Goal: Task Accomplishment & Management: Use online tool/utility

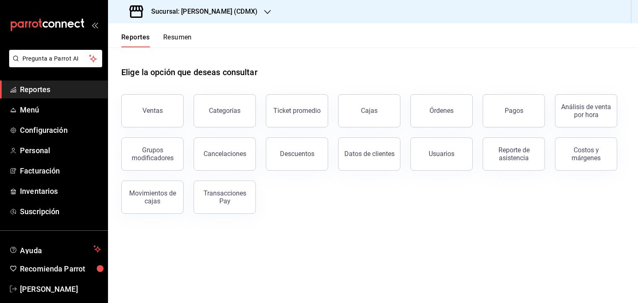
click at [200, 11] on h3 "Sucursal: [PERSON_NAME] (CDMX)" at bounding box center [200, 12] width 113 height 10
click at [195, 38] on div "[PERSON_NAME] ([PERSON_NAME])" at bounding box center [170, 36] width 111 height 9
click at [512, 110] on div "Pagos" at bounding box center [513, 111] width 19 height 8
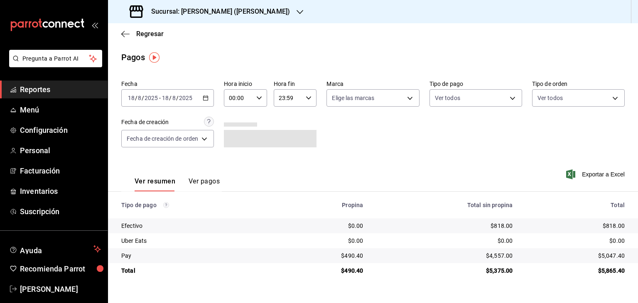
click at [207, 101] on div "[DATE] [DATE] - [DATE] [DATE]" at bounding box center [167, 97] width 93 height 17
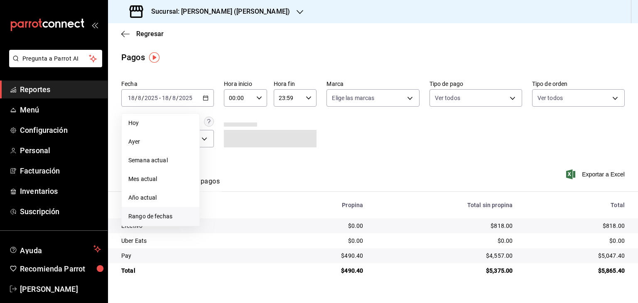
click at [167, 214] on span "Rango de fechas" at bounding box center [160, 216] width 64 height 9
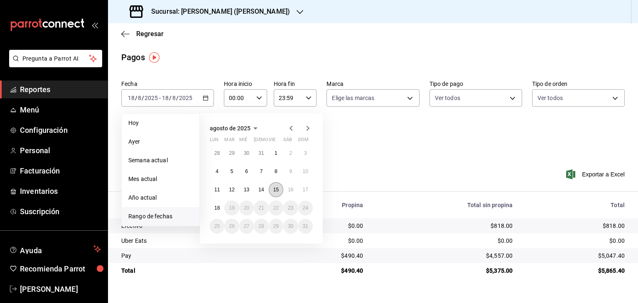
click at [279, 186] on button "15" at bounding box center [276, 189] width 15 height 15
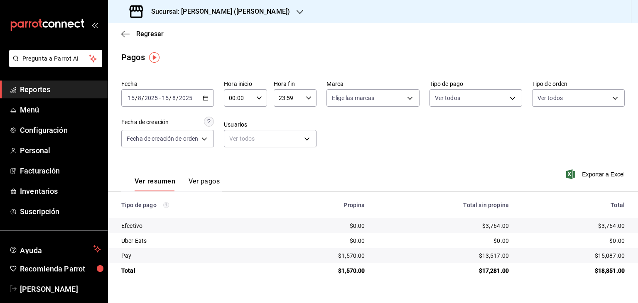
click at [629, 228] on td "$3,764.00" at bounding box center [576, 225] width 122 height 15
drag, startPoint x: 603, startPoint y: 227, endPoint x: 623, endPoint y: 227, distance: 20.3
click at [623, 227] on div "$3,764.00" at bounding box center [573, 226] width 103 height 8
click at [205, 100] on icon "button" at bounding box center [206, 98] width 6 height 6
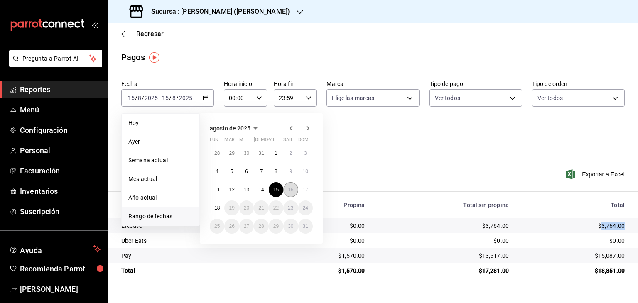
click at [290, 191] on abbr "16" at bounding box center [290, 190] width 5 height 6
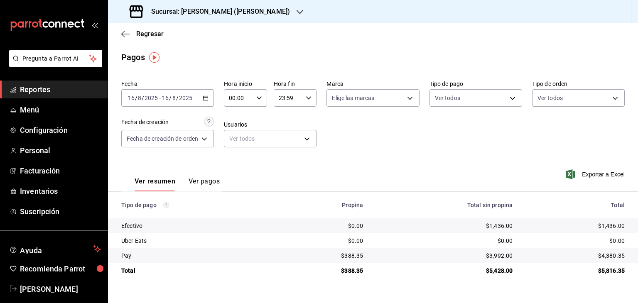
click at [203, 96] on icon "button" at bounding box center [206, 98] width 6 height 6
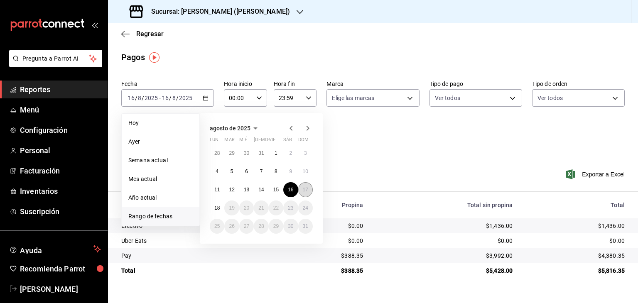
click at [302, 185] on button "17" at bounding box center [305, 189] width 15 height 15
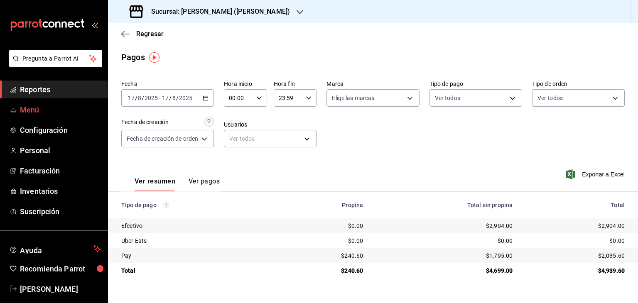
click at [37, 110] on span "Menú" at bounding box center [60, 109] width 81 height 11
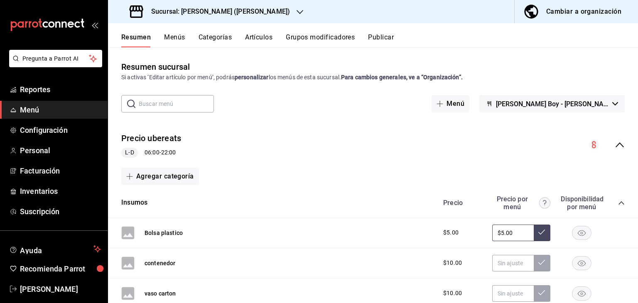
click at [592, 15] on div "Cambiar a organización" at bounding box center [583, 12] width 75 height 12
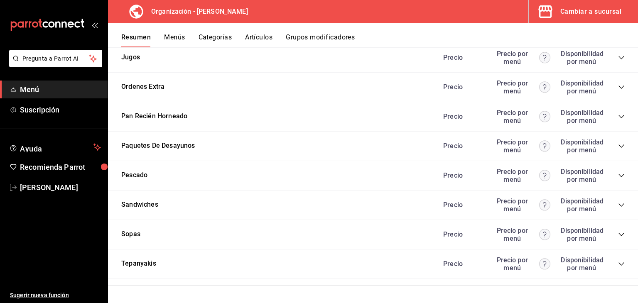
scroll to position [875, 0]
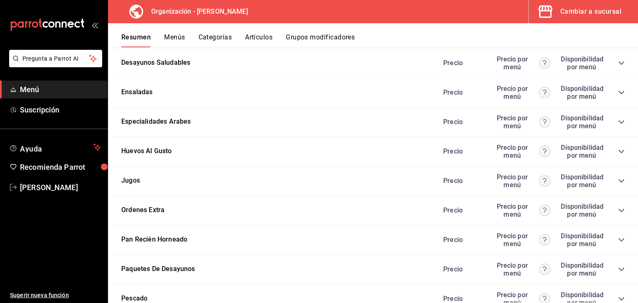
click at [618, 94] on icon "collapse-category-row" at bounding box center [621, 92] width 7 height 7
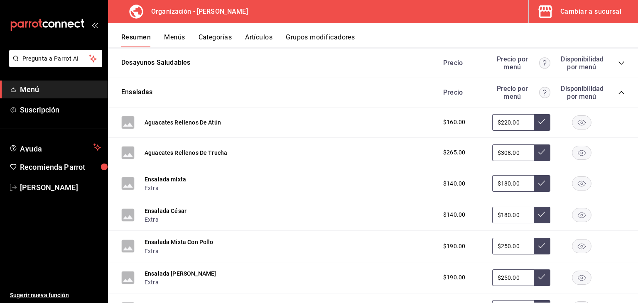
click at [510, 154] on input "$308.00" at bounding box center [513, 152] width 42 height 17
type input "$340.00"
click at [538, 151] on icon at bounding box center [541, 152] width 7 height 7
click at [182, 37] on button "Menús" at bounding box center [174, 40] width 21 height 14
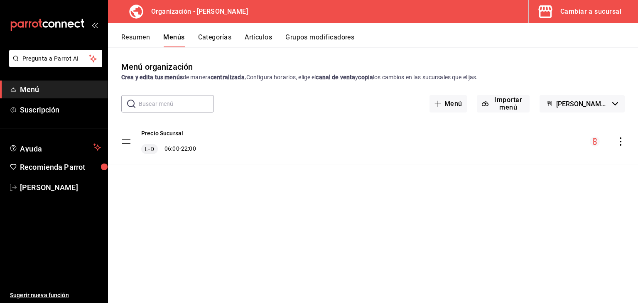
click at [619, 142] on icon "actions" at bounding box center [620, 141] width 8 height 8
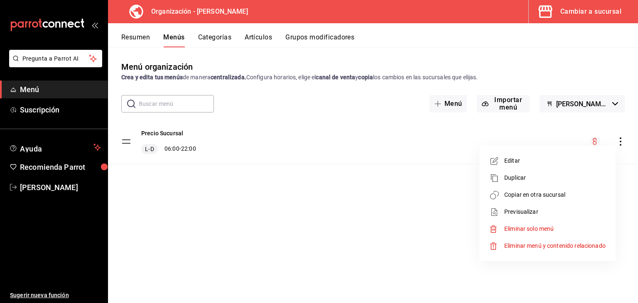
click at [549, 194] on span "Copiar en otra sucursal" at bounding box center [554, 195] width 101 height 9
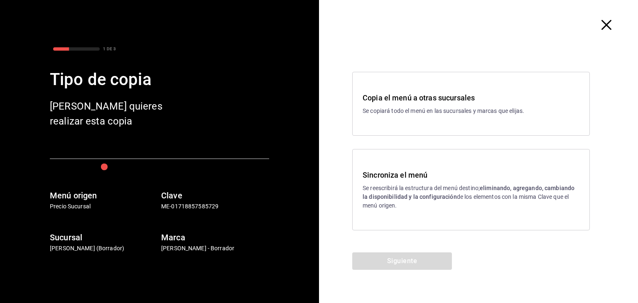
click at [492, 196] on p "Se reescribirá la estructura del menú destino; eliminando, agregando, cambiando…" at bounding box center [470, 197] width 217 height 26
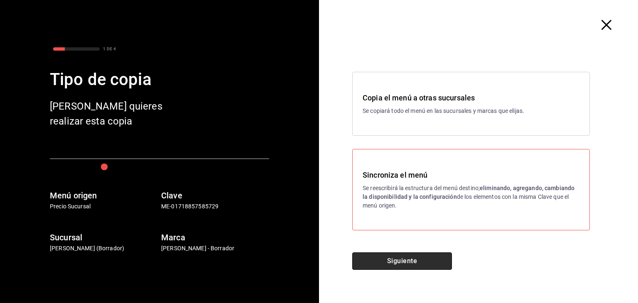
click at [421, 262] on button "Siguiente" at bounding box center [402, 260] width 100 height 17
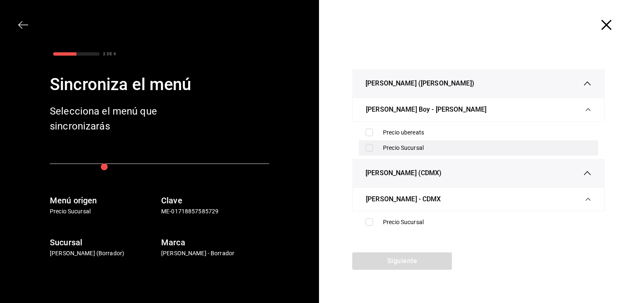
click at [371, 147] on input "checkbox" at bounding box center [368, 147] width 7 height 7
checkbox input "true"
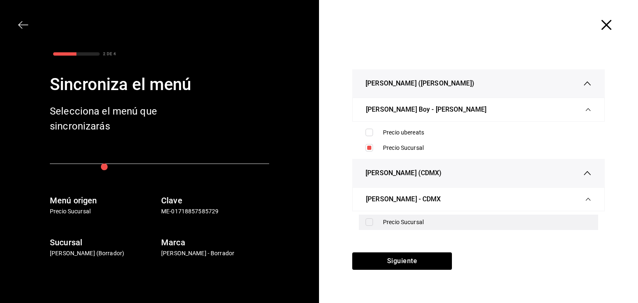
click at [365, 222] on input "checkbox" at bounding box center [368, 221] width 7 height 7
checkbox input "true"
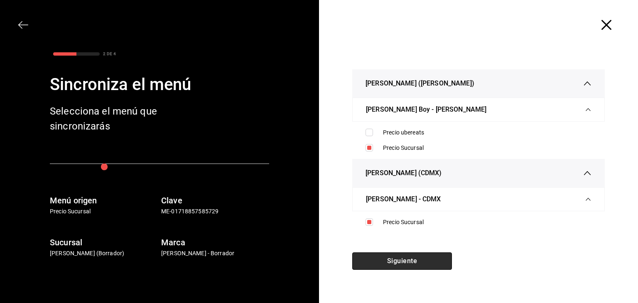
click at [383, 258] on button "Siguiente" at bounding box center [402, 260] width 100 height 17
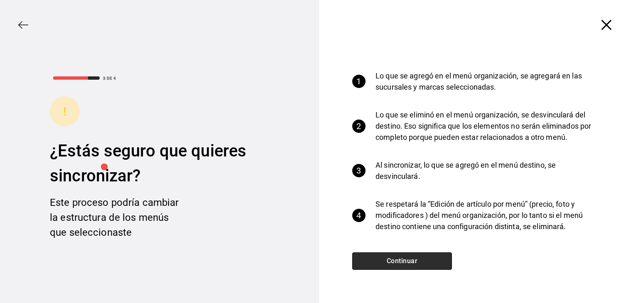
click at [383, 258] on button "Continuar" at bounding box center [402, 260] width 100 height 17
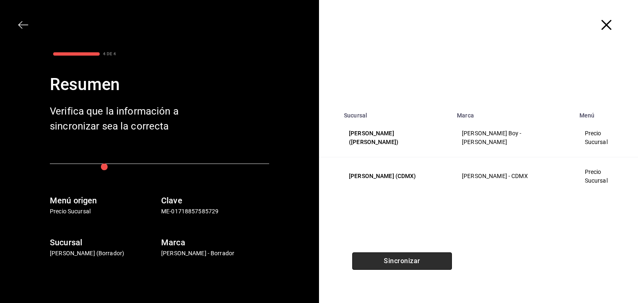
click at [382, 258] on button "Sincronizar" at bounding box center [402, 260] width 100 height 17
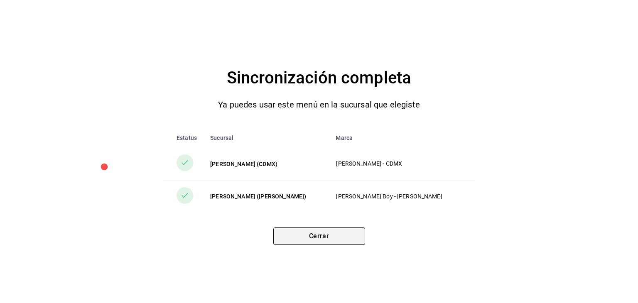
click at [344, 238] on button "Cerrar" at bounding box center [319, 235] width 92 height 17
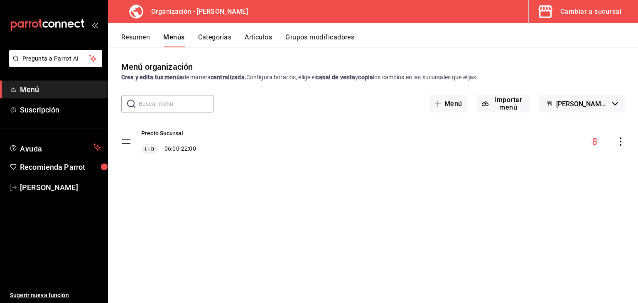
click at [564, 13] on div "Cambiar a sucursal" at bounding box center [590, 12] width 61 height 12
